Goal: Task Accomplishment & Management: Manage account settings

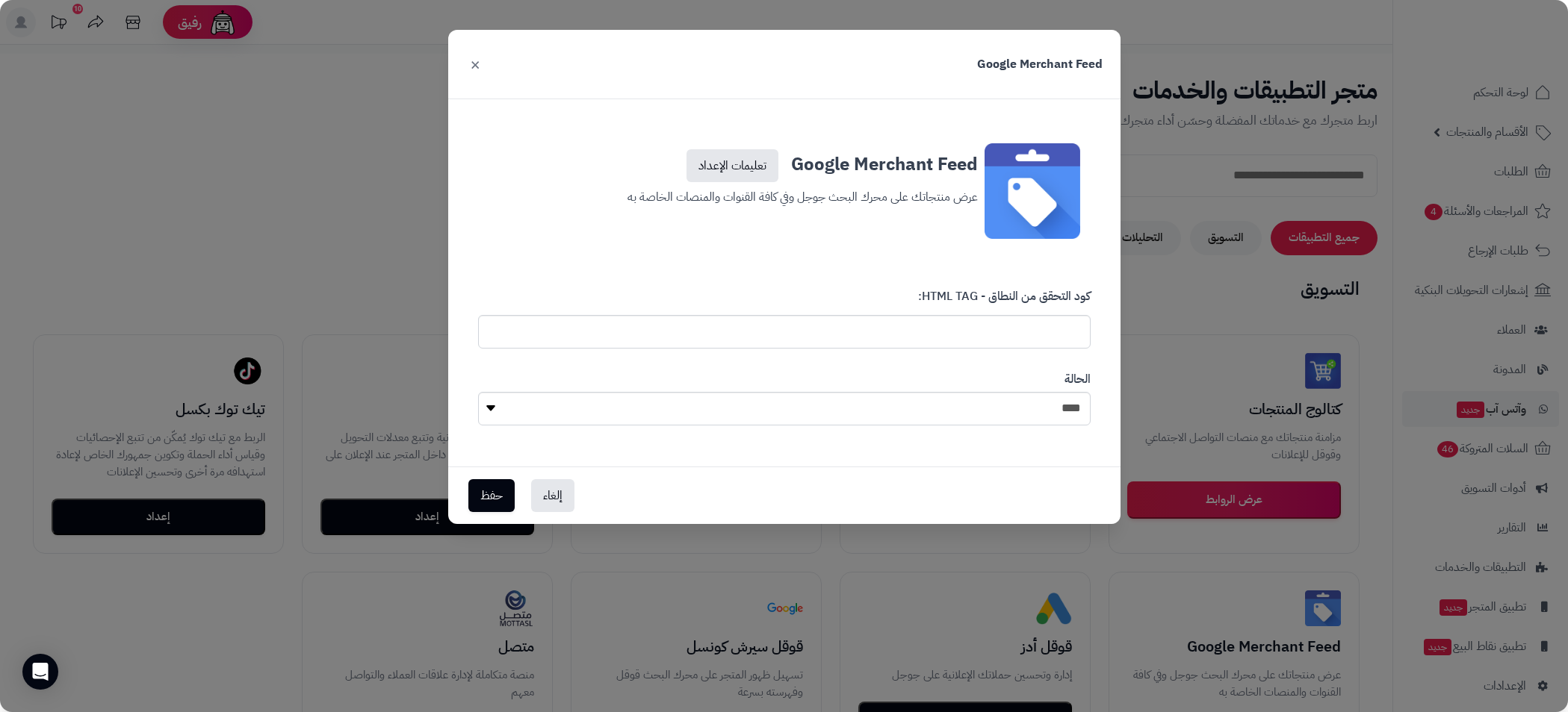
select select "*"
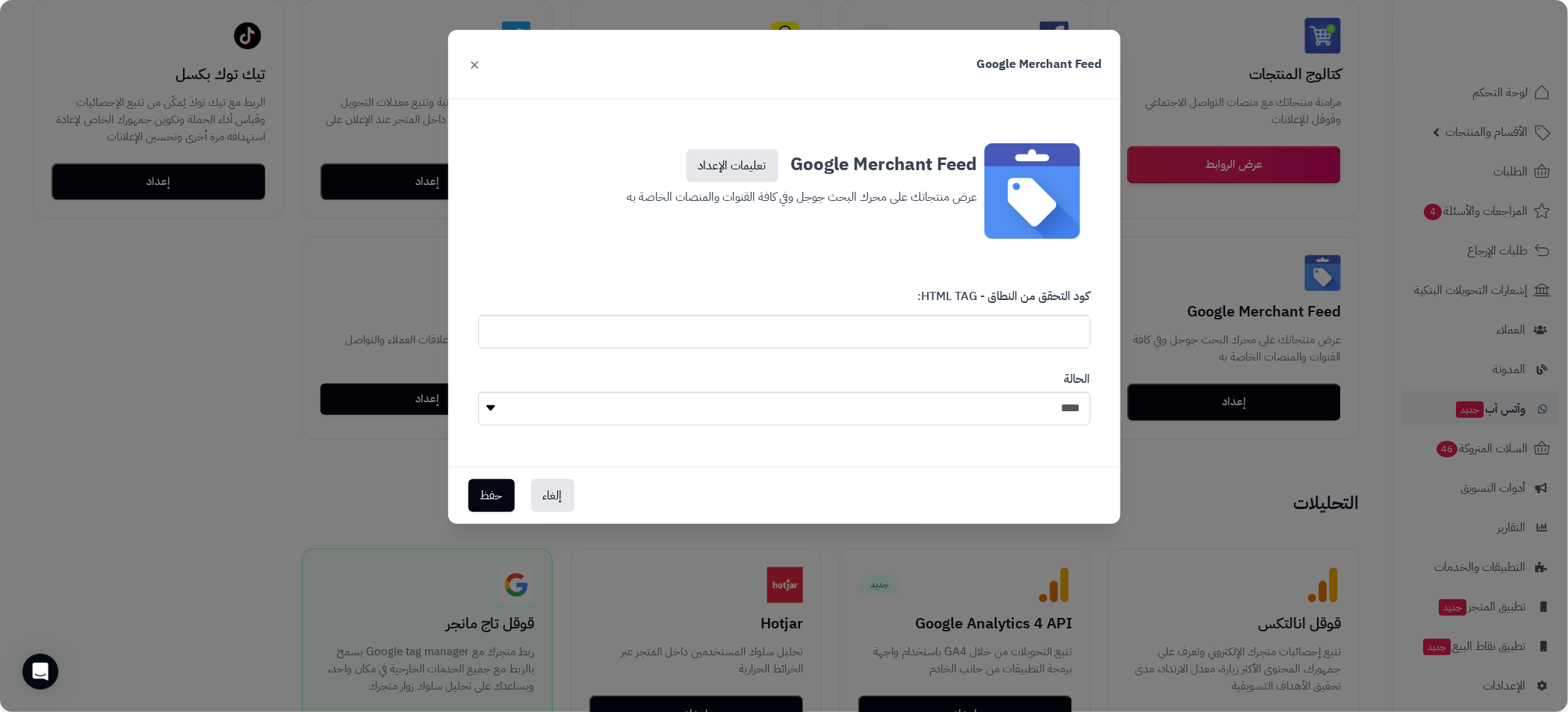
click at [879, 241] on div "Google Merchant Feed تعليمات الإعداد عرض منتجاتك على محرك البحث جوجل وفي كافة ا…" at bounding box center [784, 191] width 636 height 118
click at [1020, 324] on input "text" at bounding box center [784, 331] width 612 height 33
click at [938, 165] on h3 "Google Merchant Feed تعليمات الإعداد" at bounding box center [784, 163] width 387 height 39
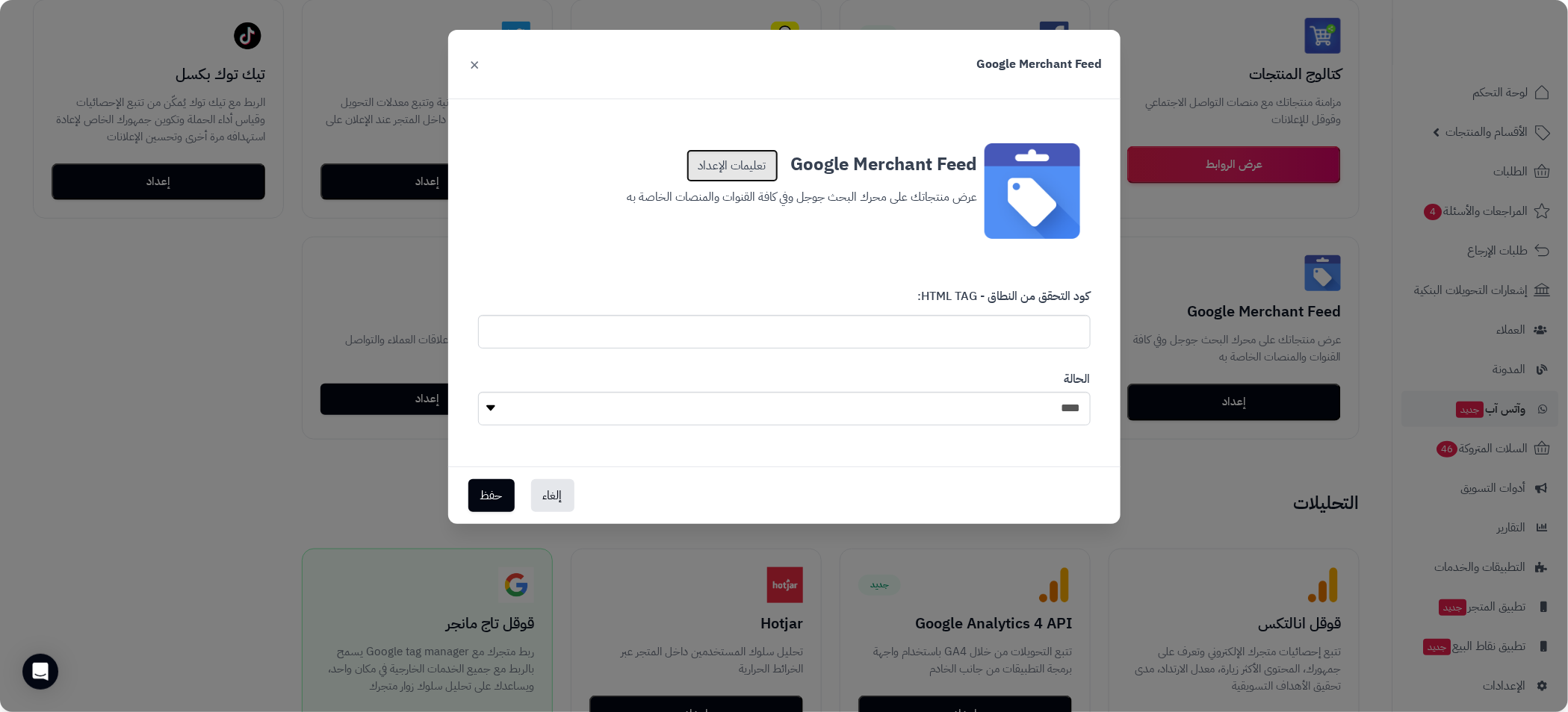
click at [719, 161] on link "تعليمات الإعداد" at bounding box center [732, 166] width 91 height 33
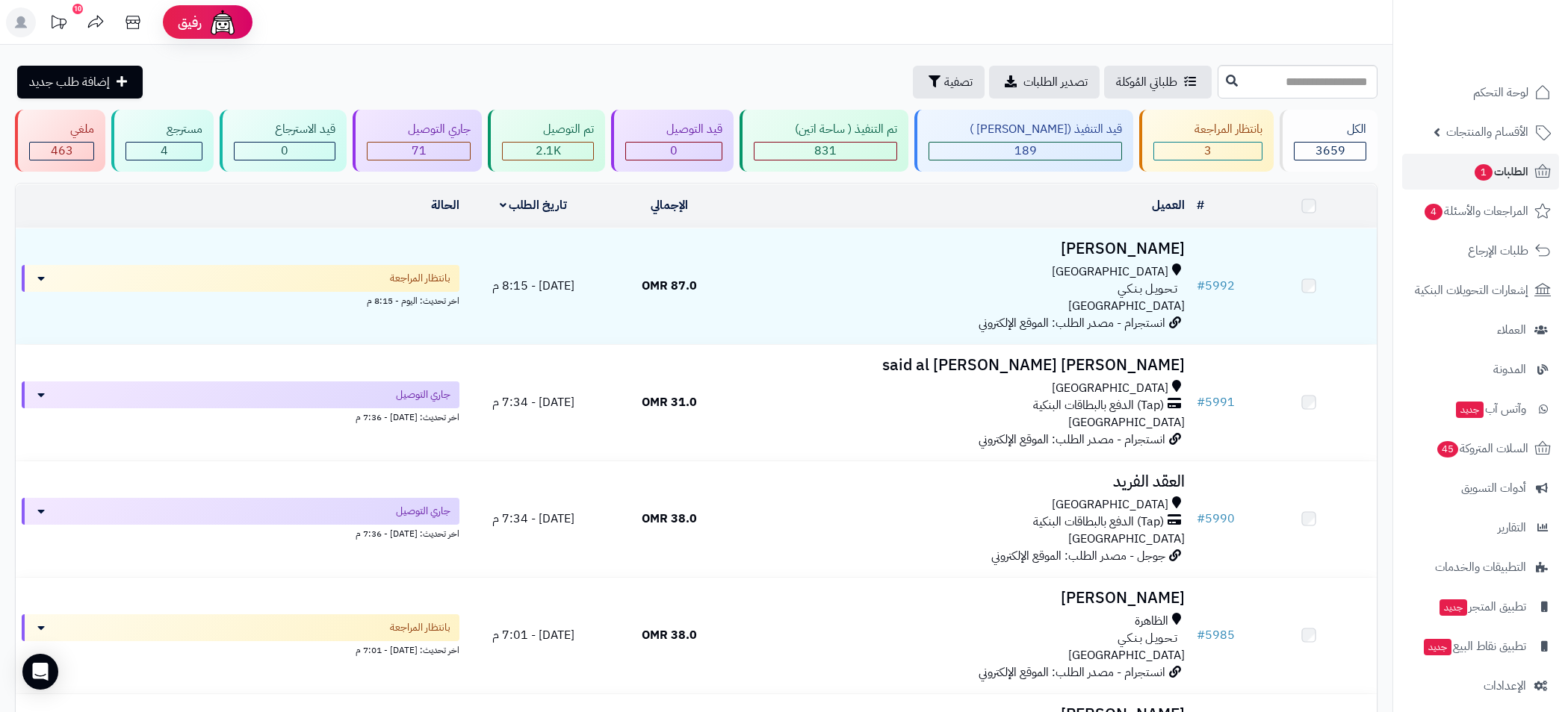
click at [1507, 180] on span "الطلبات 1" at bounding box center [1500, 171] width 55 height 21
